Goal: Transaction & Acquisition: Purchase product/service

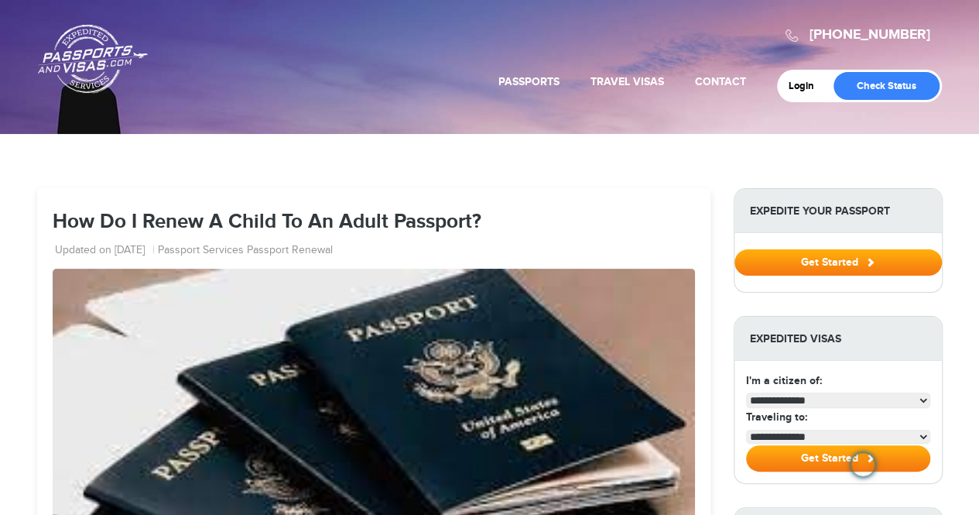
select select "**********"
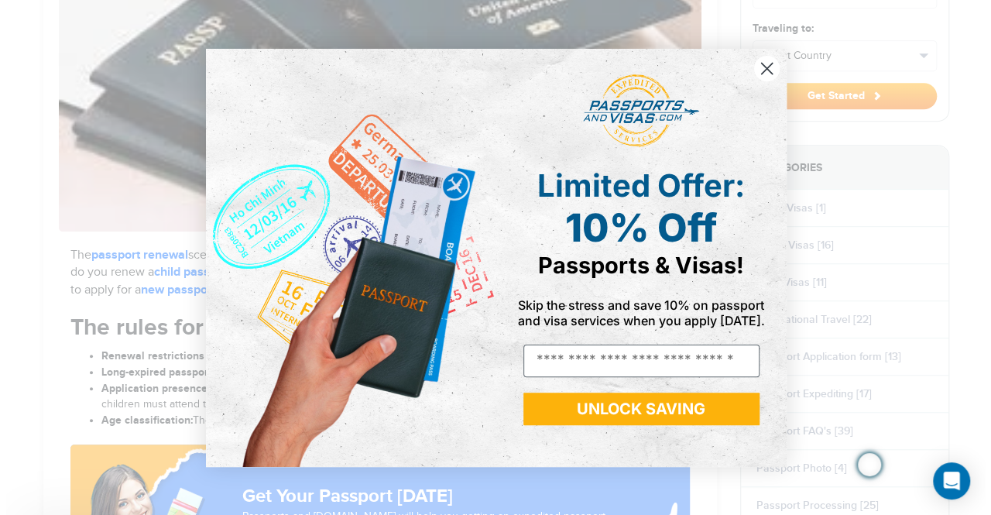
scroll to position [426, 0]
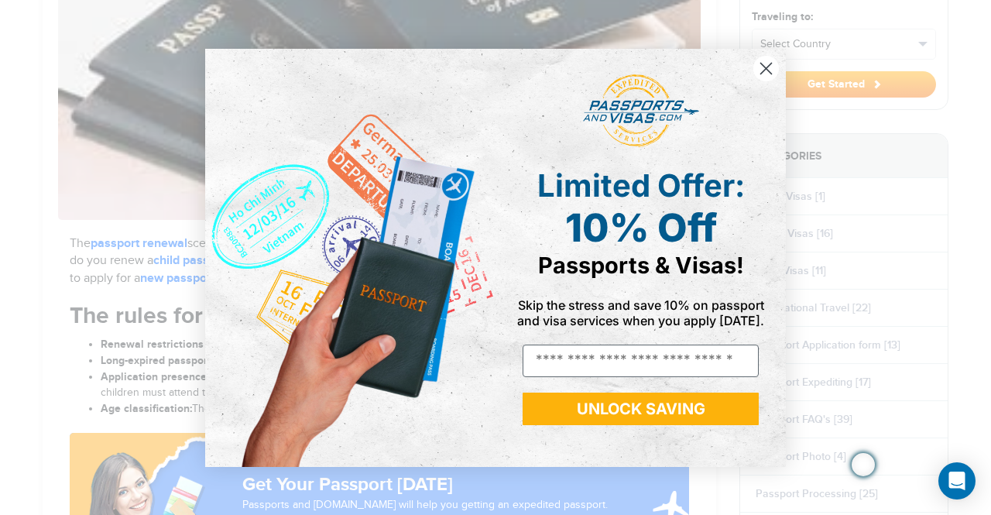
drag, startPoint x: 990, startPoint y: 63, endPoint x: 990, endPoint y: 134, distance: 70.4
click at [764, 69] on circle "Close dialog" at bounding box center [766, 68] width 26 height 26
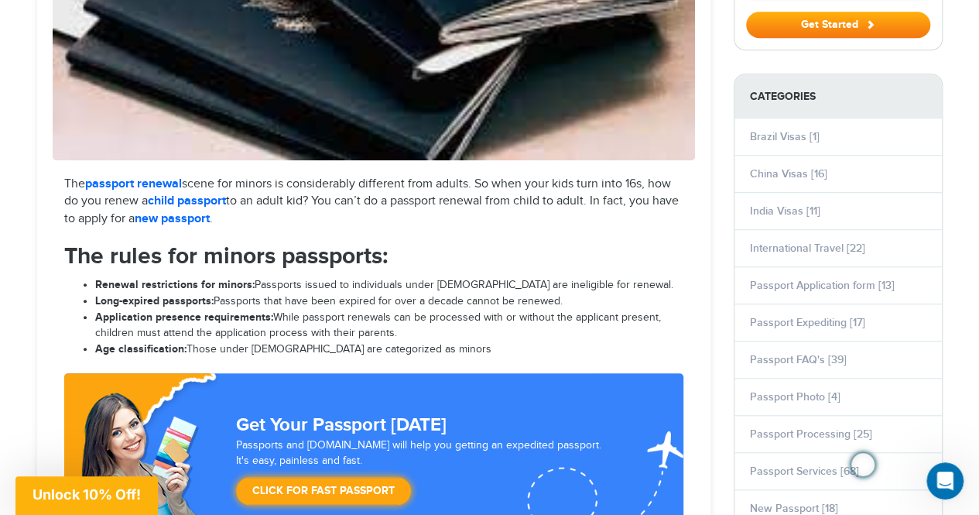
scroll to position [505, 0]
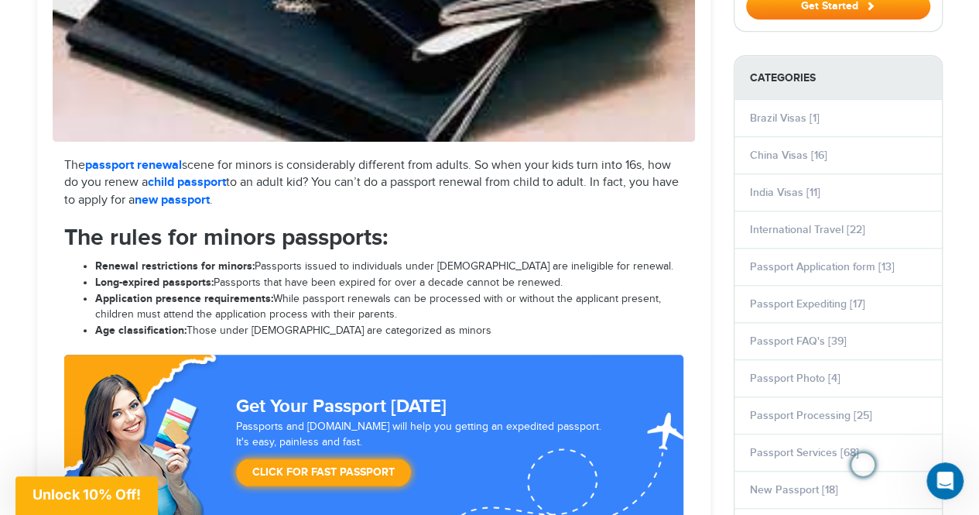
click at [210, 200] on link "new passport" at bounding box center [172, 200] width 75 height 15
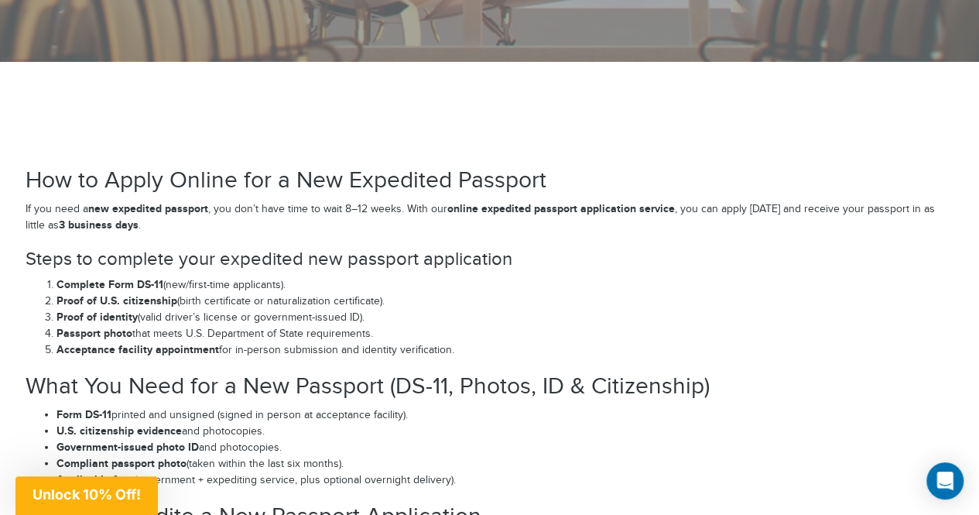
scroll to position [2118, 0]
